Goal: Task Accomplishment & Management: Manage account settings

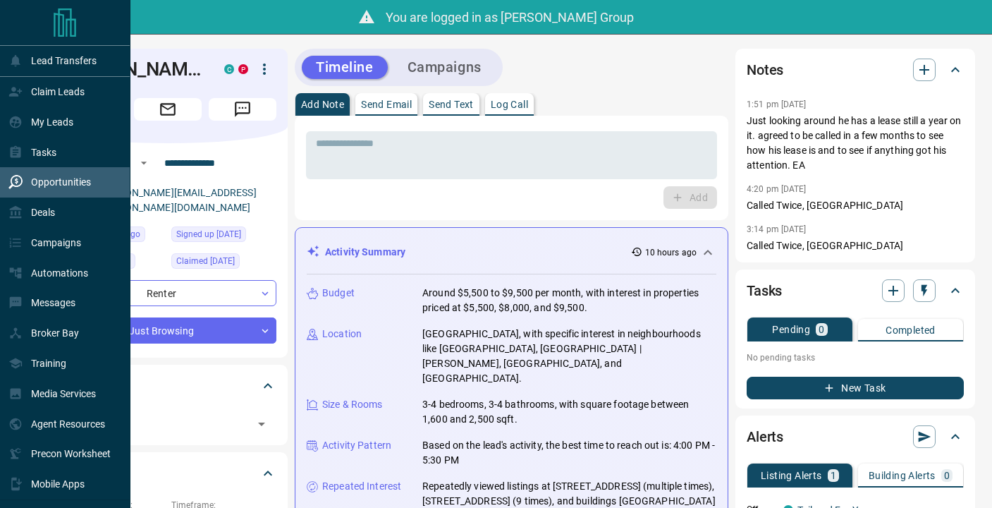
click at [32, 183] on p "Opportunities" at bounding box center [61, 181] width 60 height 11
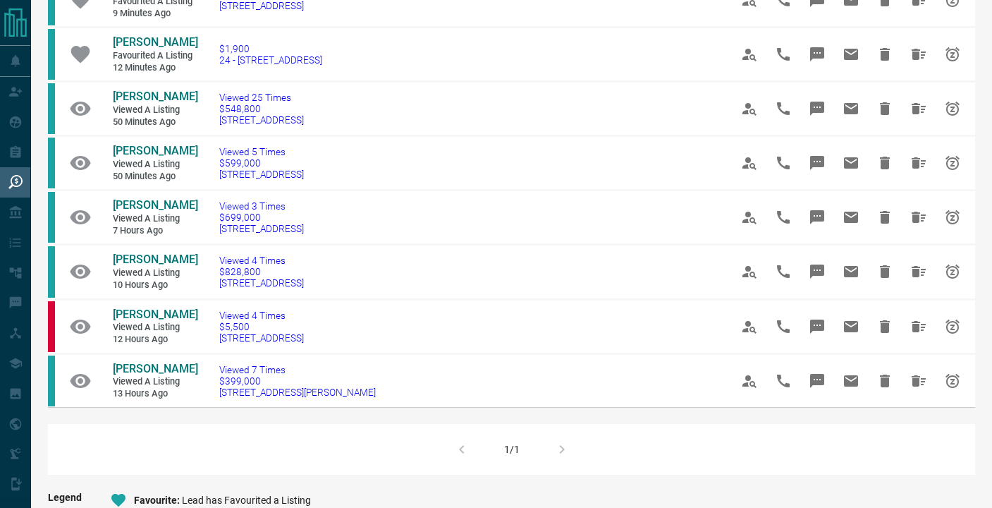
scroll to position [616, 0]
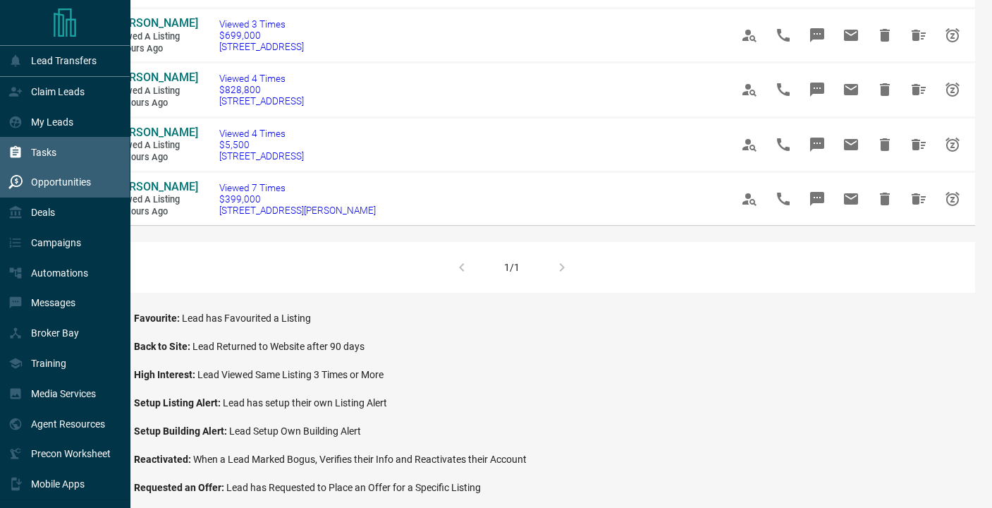
click at [41, 140] on div "Tasks" at bounding box center [32, 151] width 48 height 23
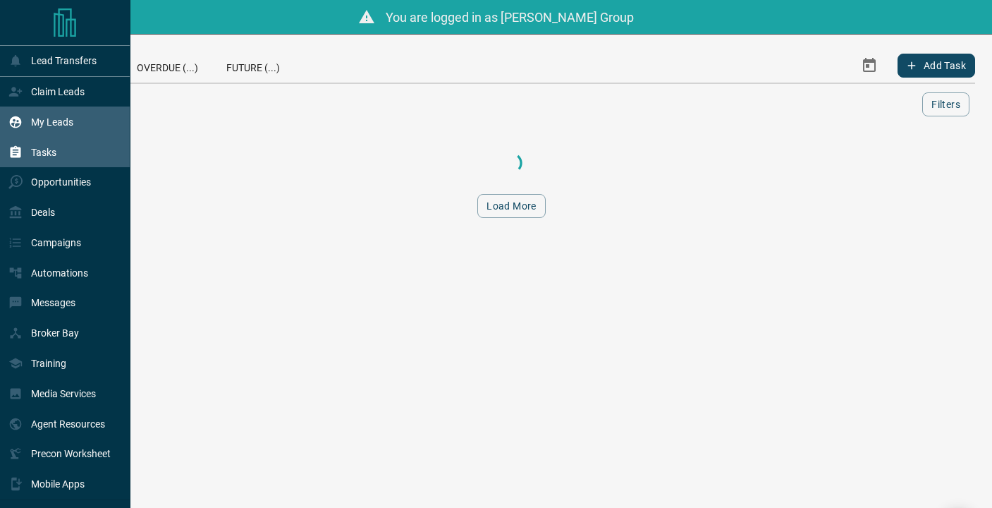
click at [39, 128] on div "My Leads" at bounding box center [40, 121] width 65 height 23
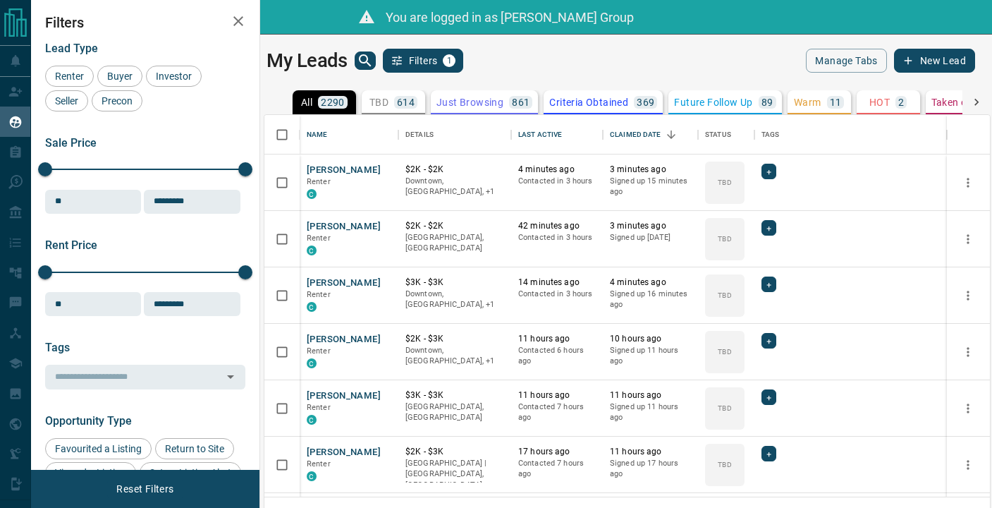
scroll to position [381, 725]
click at [571, 128] on button "Sort" at bounding box center [572, 135] width 20 height 20
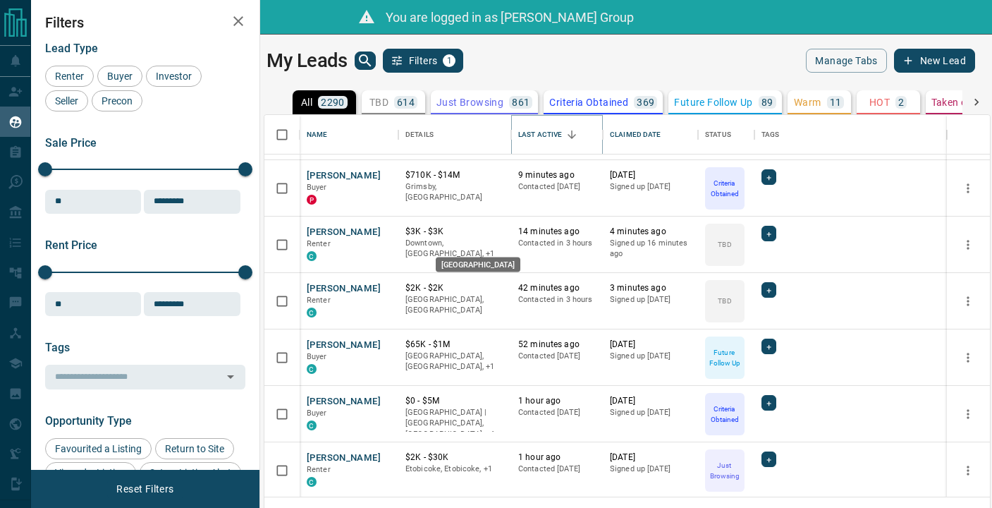
scroll to position [164, 0]
click at [352, 342] on button "[PERSON_NAME]" at bounding box center [344, 344] width 74 height 13
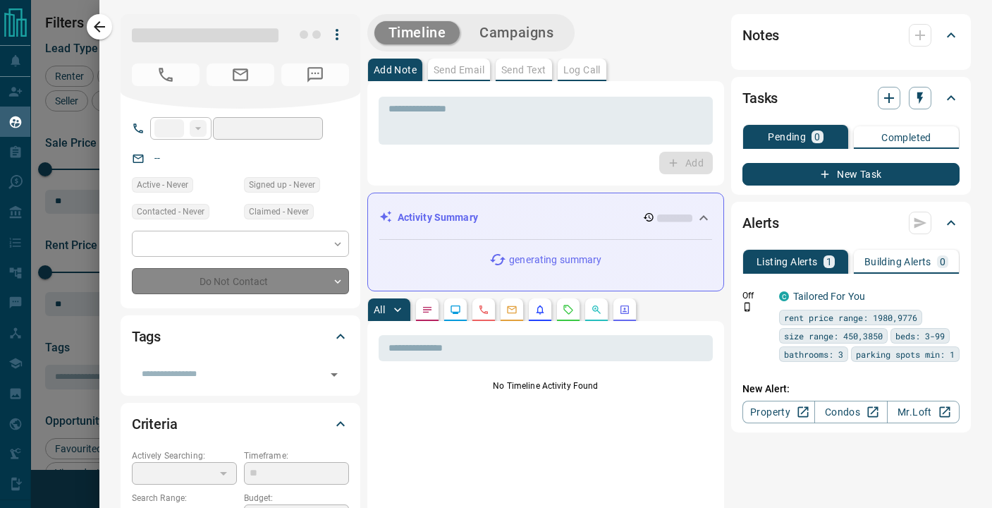
type input "**"
type input "**********"
type input "*"
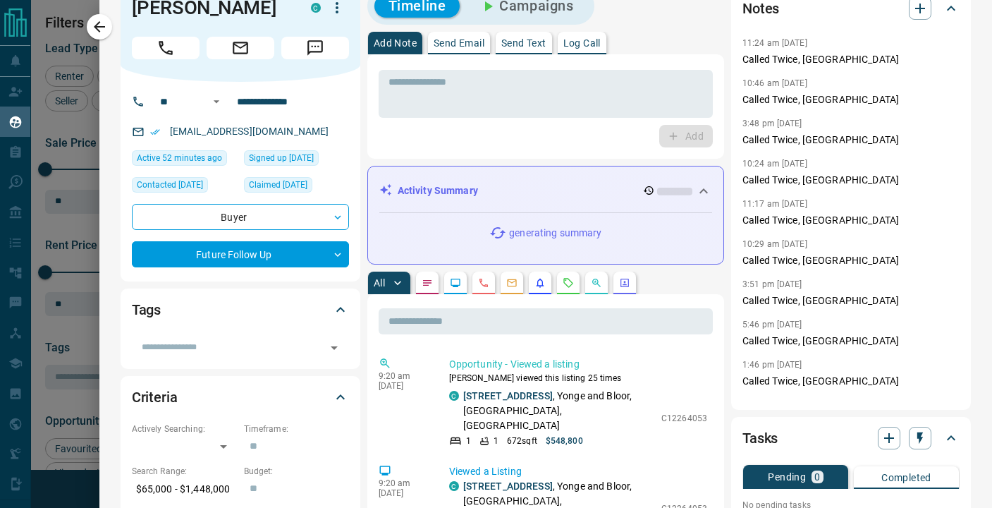
scroll to position [27, 0]
click at [96, 23] on icon "button" at bounding box center [99, 26] width 17 height 17
